Goal: Register for event/course

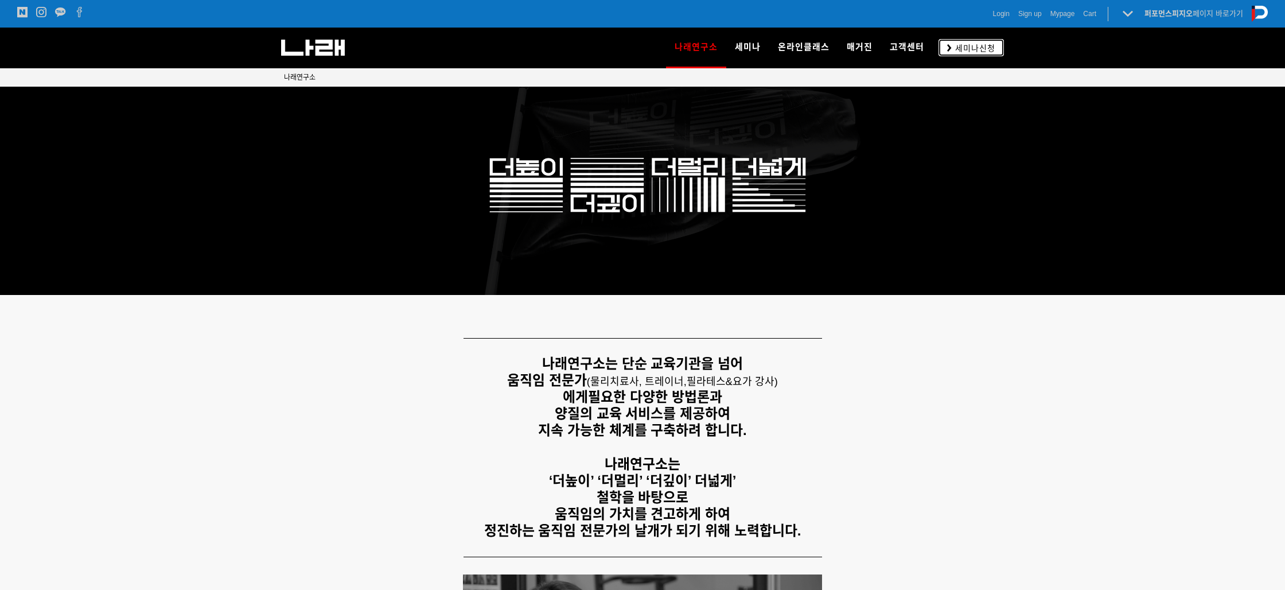
click at [968, 41] on link "세미나신청" at bounding box center [970, 47] width 65 height 17
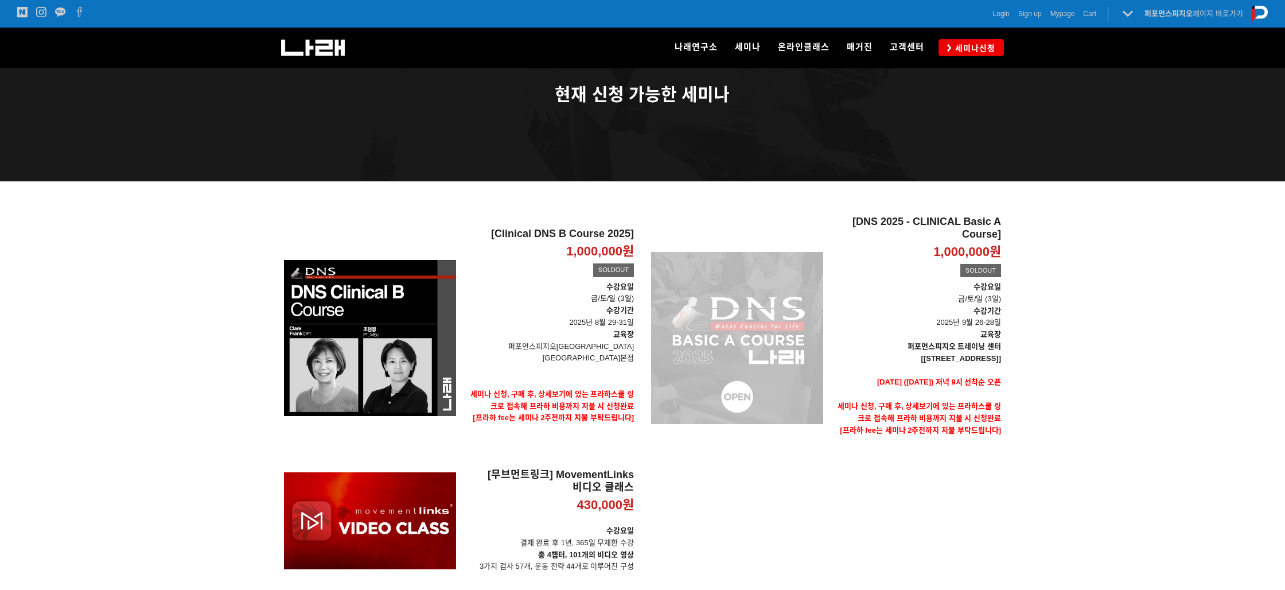
scroll to position [60, 0]
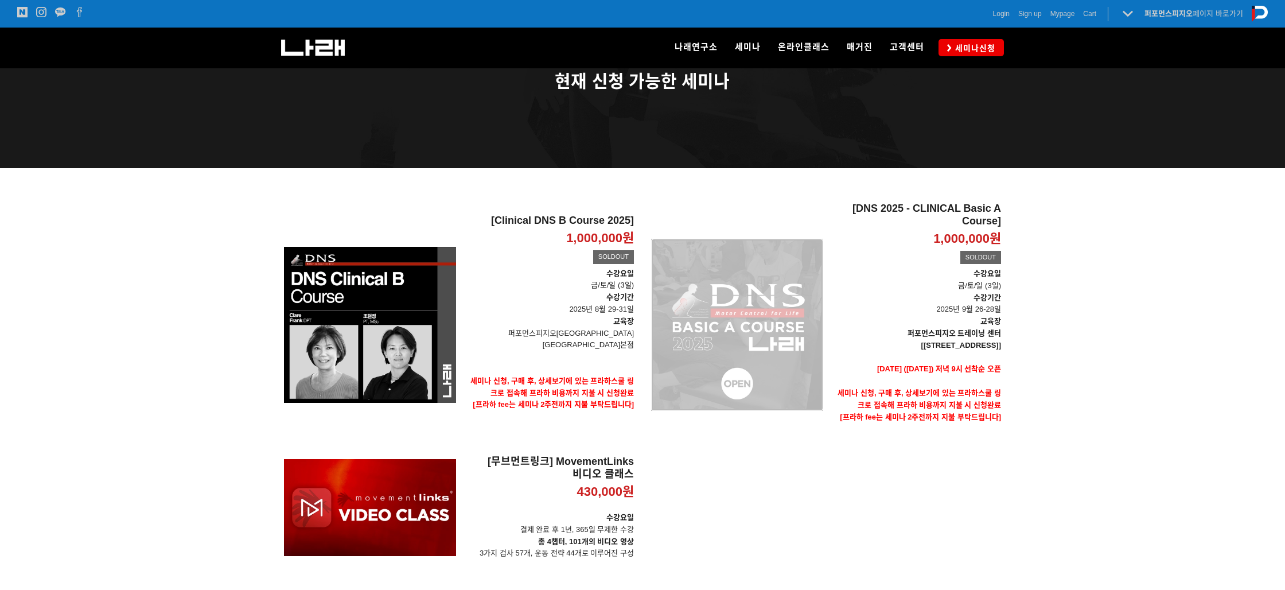
click at [703, 348] on div "[DNS 2025 - CLINICAL Basic A Course] 1,000,000원 TIME SALE SOLDOUT" at bounding box center [737, 324] width 172 height 244
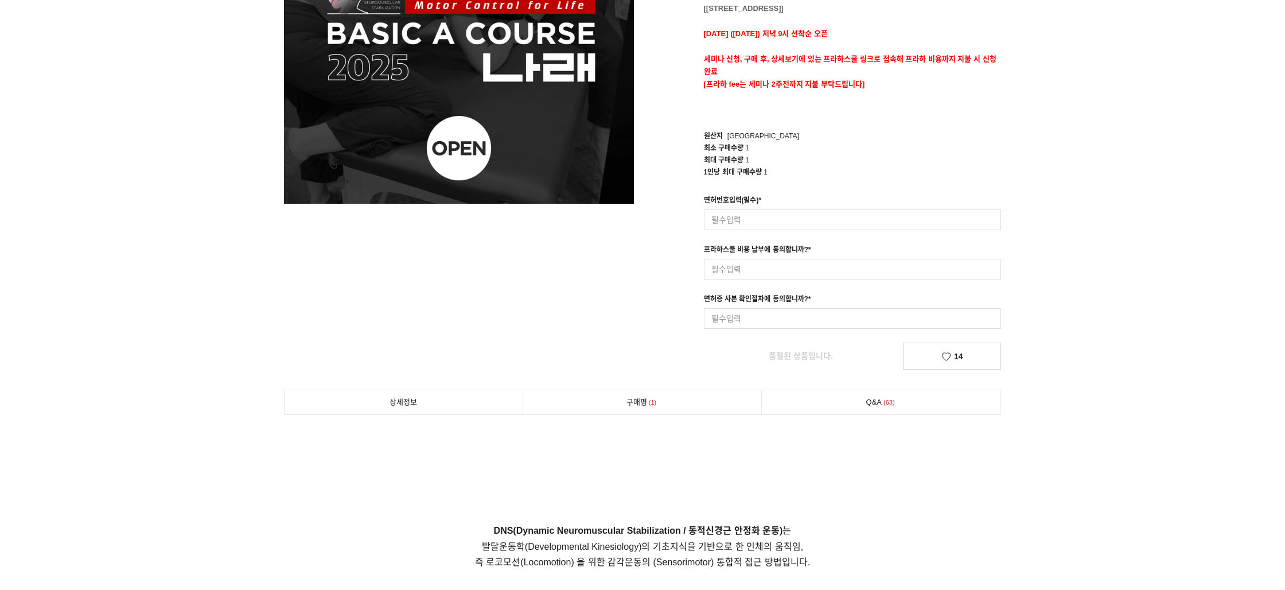
scroll to position [272, 0]
